Goal: Transaction & Acquisition: Purchase product/service

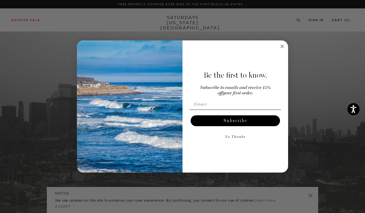
click at [281, 47] on circle "Close dialog" at bounding box center [282, 46] width 6 height 6
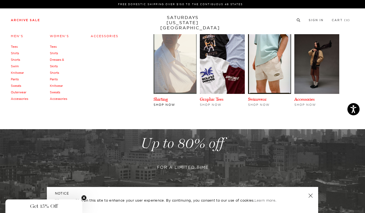
click at [168, 74] on img at bounding box center [175, 64] width 43 height 60
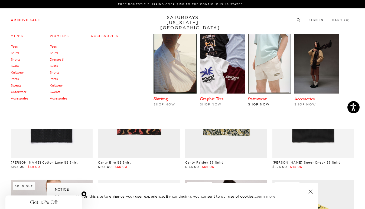
click at [277, 57] on img at bounding box center [269, 64] width 43 height 60
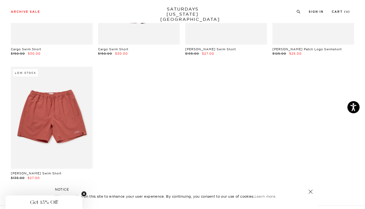
scroll to position [383, 0]
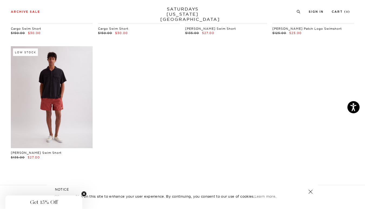
click at [76, 85] on link at bounding box center [52, 97] width 82 height 102
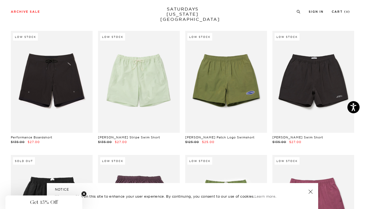
scroll to position [147, 0]
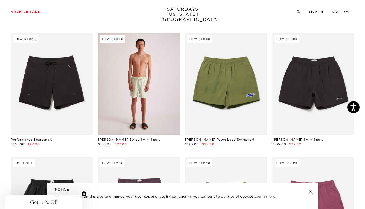
click at [155, 89] on link at bounding box center [139, 84] width 82 height 102
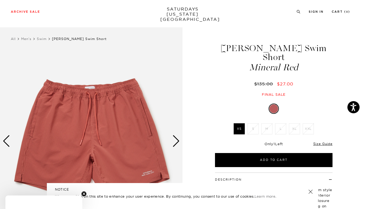
scroll to position [30, 0]
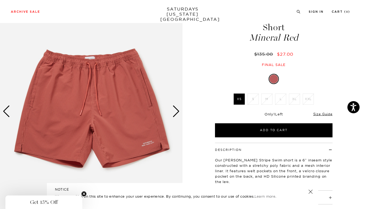
click at [150, 145] on img at bounding box center [91, 112] width 183 height 228
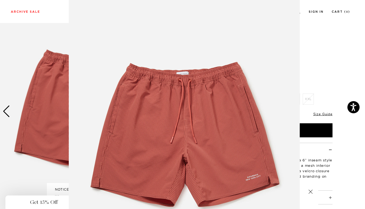
scroll to position [33, 0]
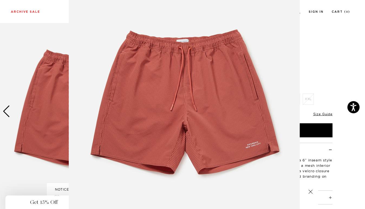
click at [150, 145] on img at bounding box center [184, 105] width 231 height 277
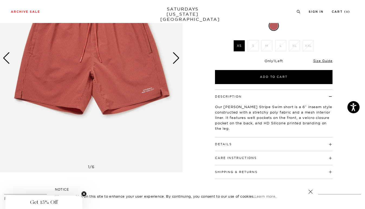
scroll to position [31, 1]
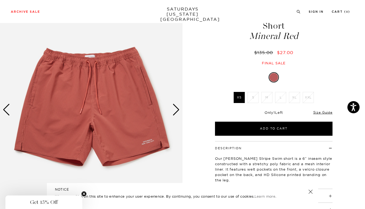
click at [176, 106] on div "Next slide" at bounding box center [176, 110] width 7 height 12
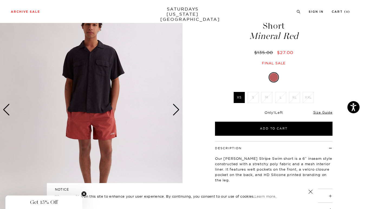
click at [176, 106] on div "Next slide" at bounding box center [176, 110] width 7 height 12
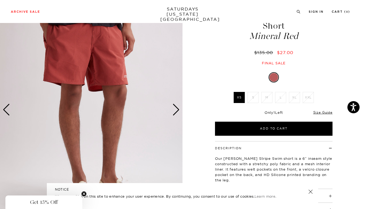
click at [176, 106] on div "Next slide" at bounding box center [176, 110] width 7 height 12
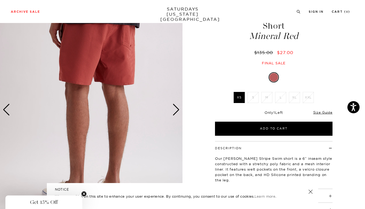
click at [176, 106] on div "Next slide" at bounding box center [176, 110] width 7 height 12
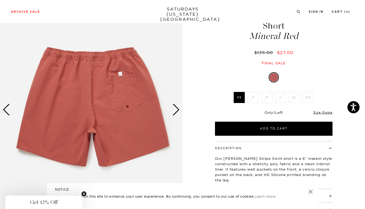
click at [176, 106] on div "Next slide" at bounding box center [176, 110] width 7 height 12
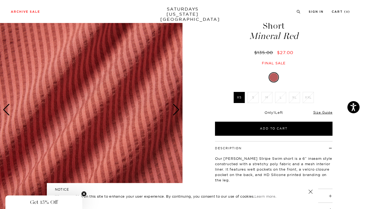
click at [176, 106] on div "Next slide" at bounding box center [176, 110] width 7 height 12
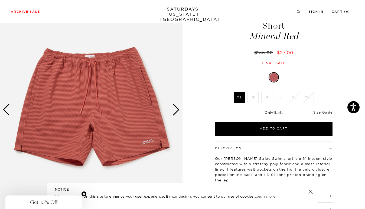
click at [176, 106] on div "Next slide" at bounding box center [176, 110] width 7 height 12
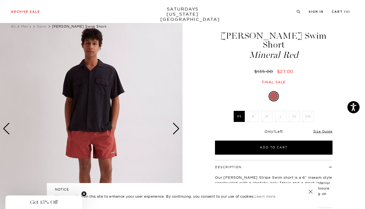
scroll to position [12, 1]
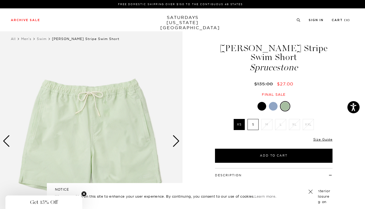
click at [255, 122] on label "S" at bounding box center [253, 124] width 11 height 11
click at [0, 0] on input "S" at bounding box center [0, 0] width 0 height 0
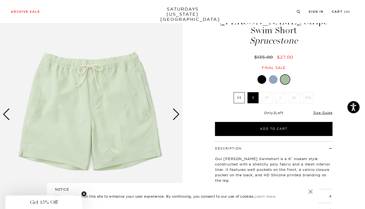
scroll to position [35, 0]
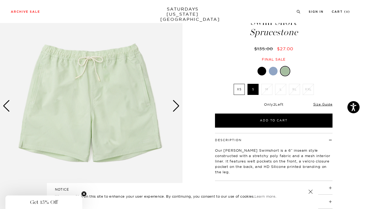
click at [274, 70] on div at bounding box center [273, 71] width 9 height 9
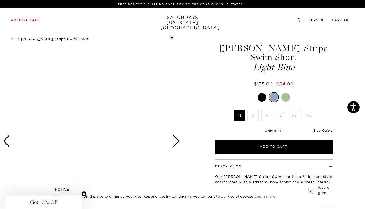
click at [173, 137] on div "Next slide" at bounding box center [176, 141] width 7 height 12
click at [261, 98] on div at bounding box center [262, 97] width 9 height 9
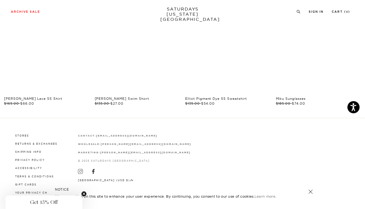
scroll to position [548, 0]
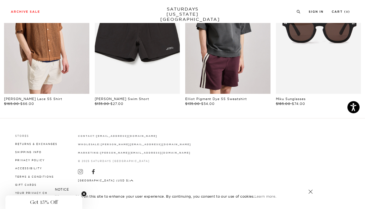
click at [21, 137] on link "Stores" at bounding box center [22, 136] width 14 height 3
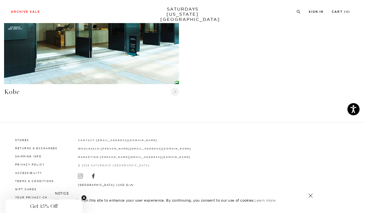
scroll to position [681, 0]
click at [78, 174] on icon at bounding box center [80, 176] width 5 height 5
